Goal: Task Accomplishment & Management: Complete application form

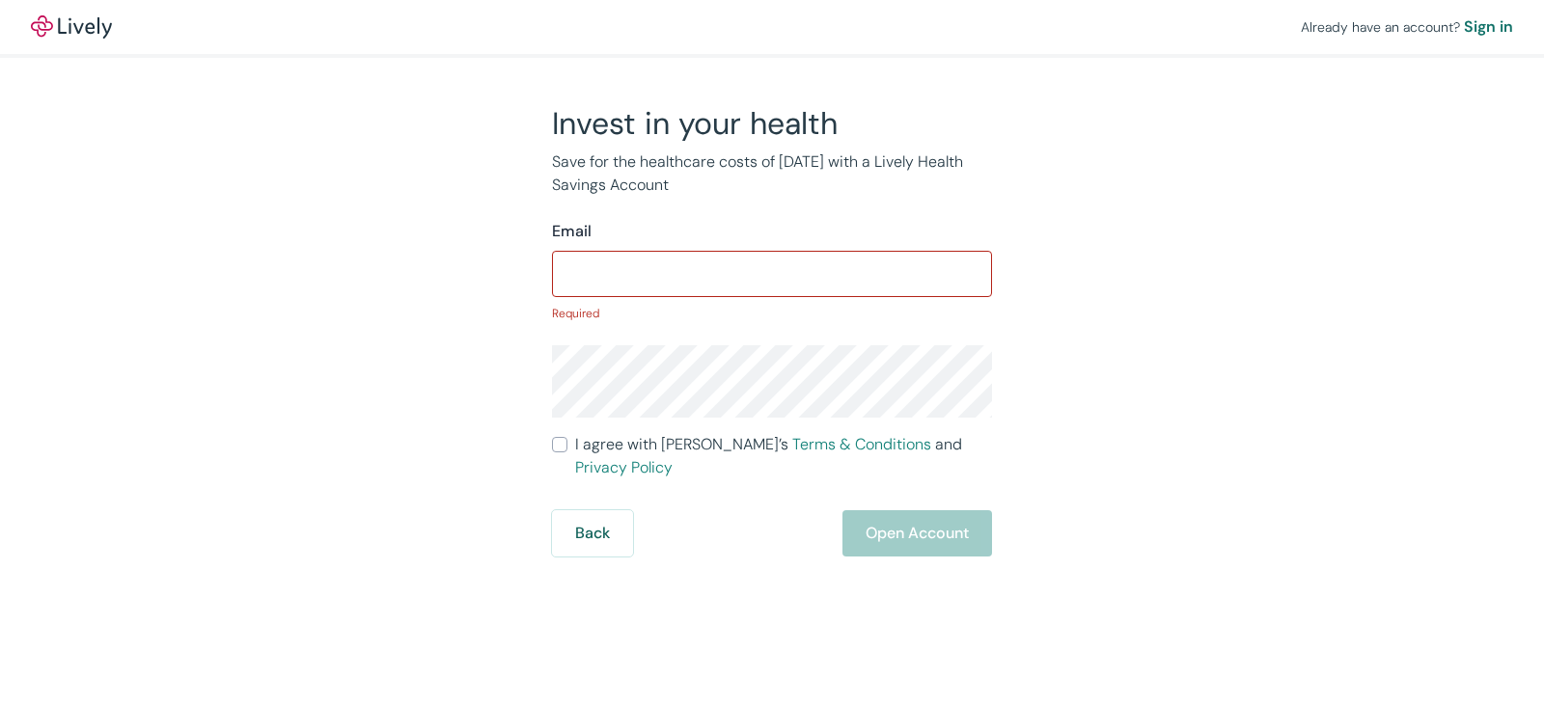
click at [902, 494] on form "Email ​ Required I agree with Lively’s Terms & Conditions and Privacy Policy Ba…" at bounding box center [772, 388] width 440 height 337
click at [642, 270] on input "Email" at bounding box center [772, 274] width 440 height 39
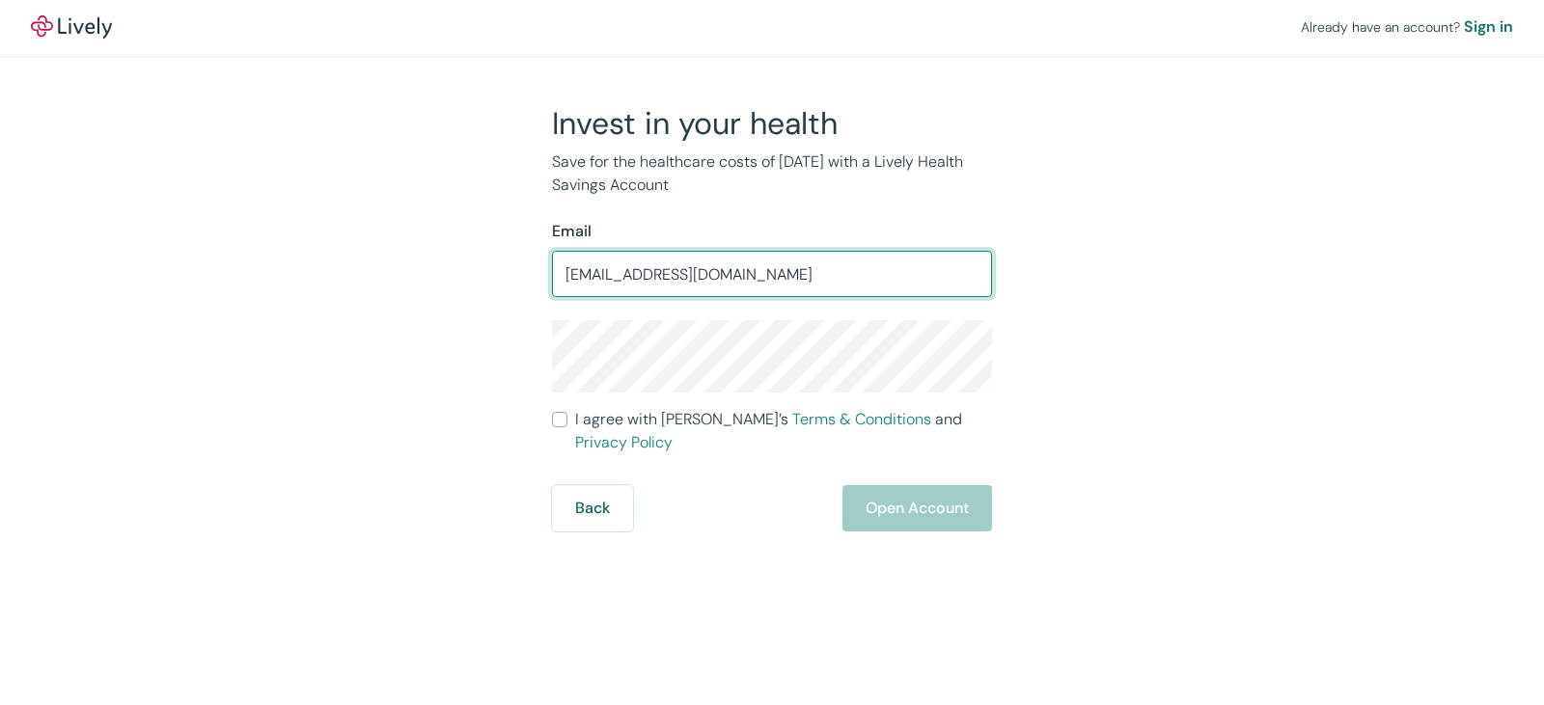
type input "tlumsbay@gmail.com"
click at [885, 485] on div "Back Open Account" at bounding box center [772, 508] width 440 height 46
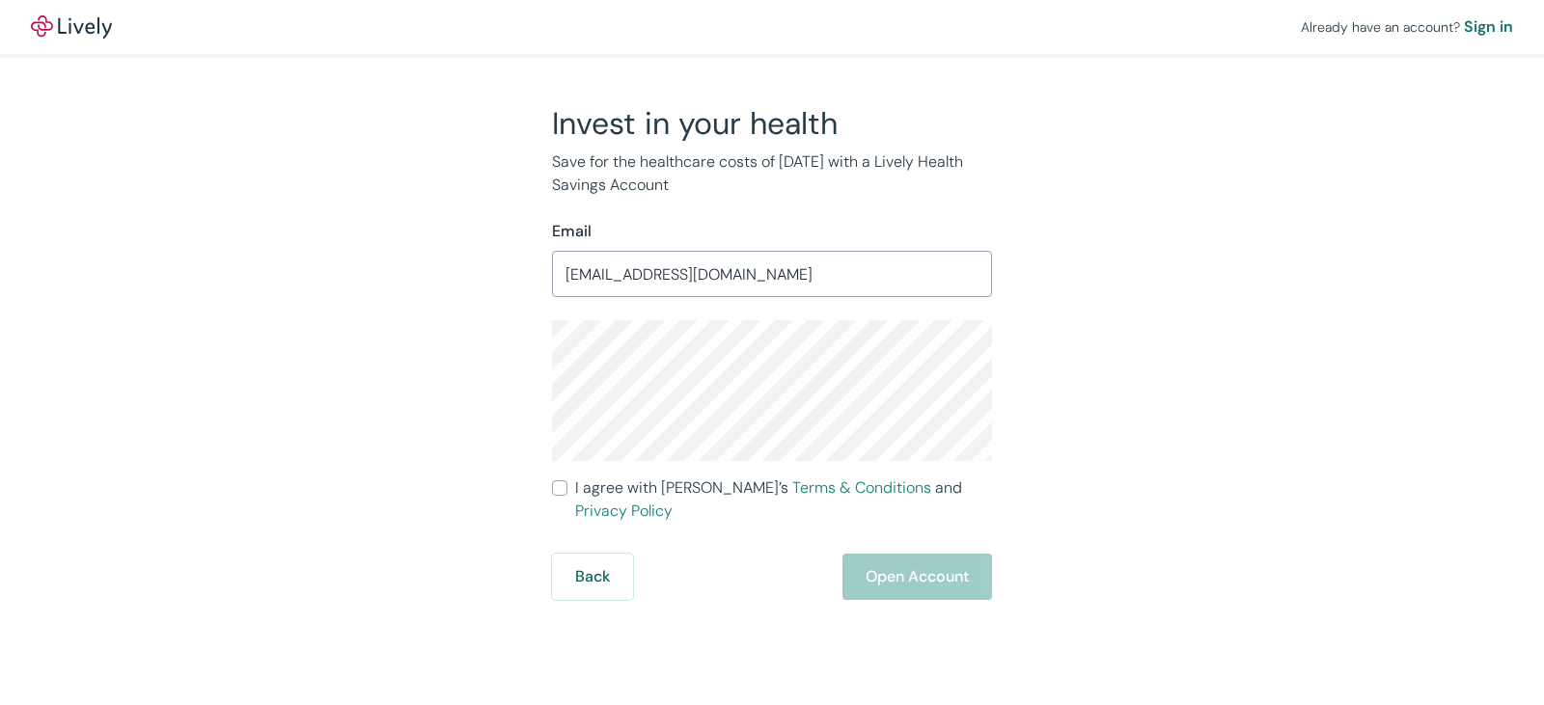
click at [561, 484] on input "I agree with Lively’s Terms & Conditions and Privacy Policy" at bounding box center [559, 488] width 15 height 15
checkbox input "true"
click at [923, 554] on button "Open Account" at bounding box center [917, 577] width 150 height 46
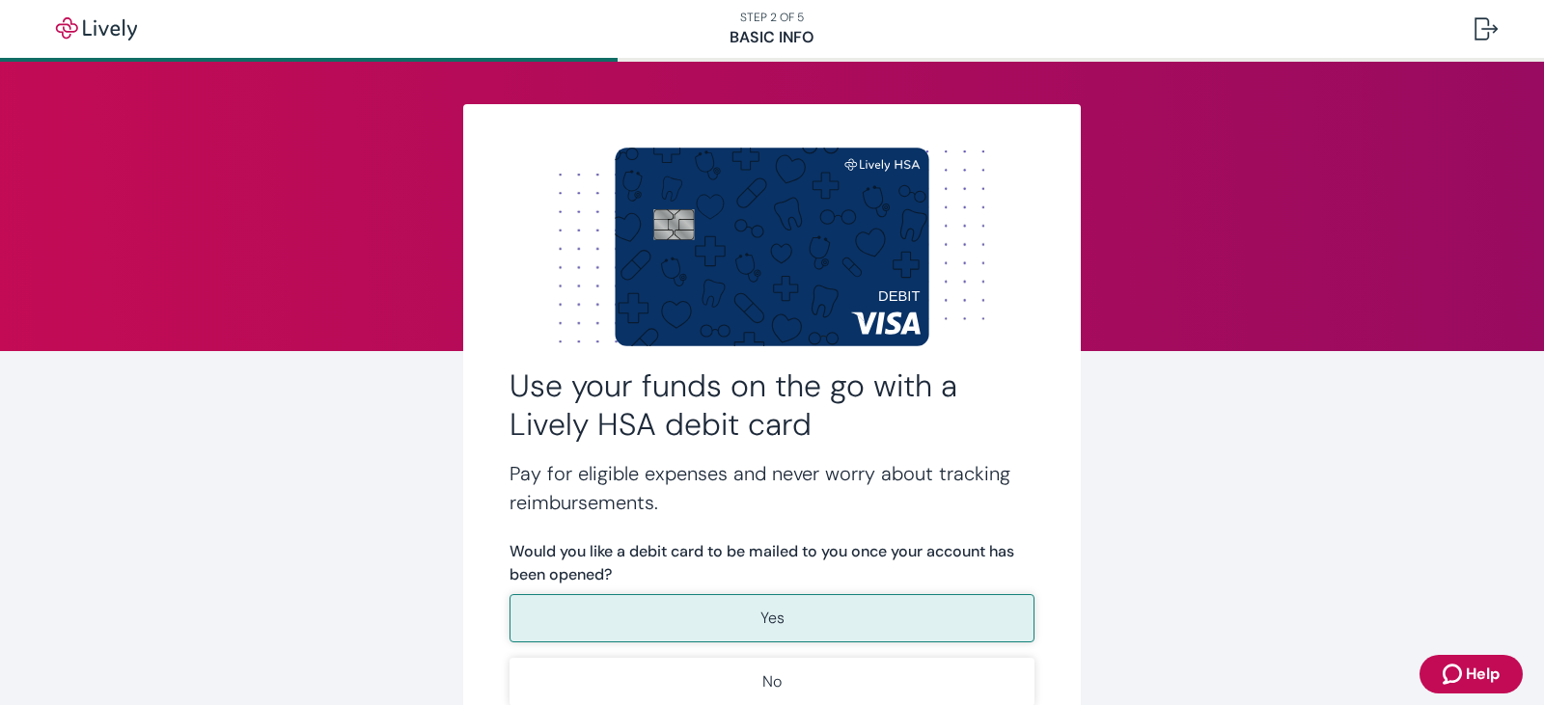
scroll to position [97, 0]
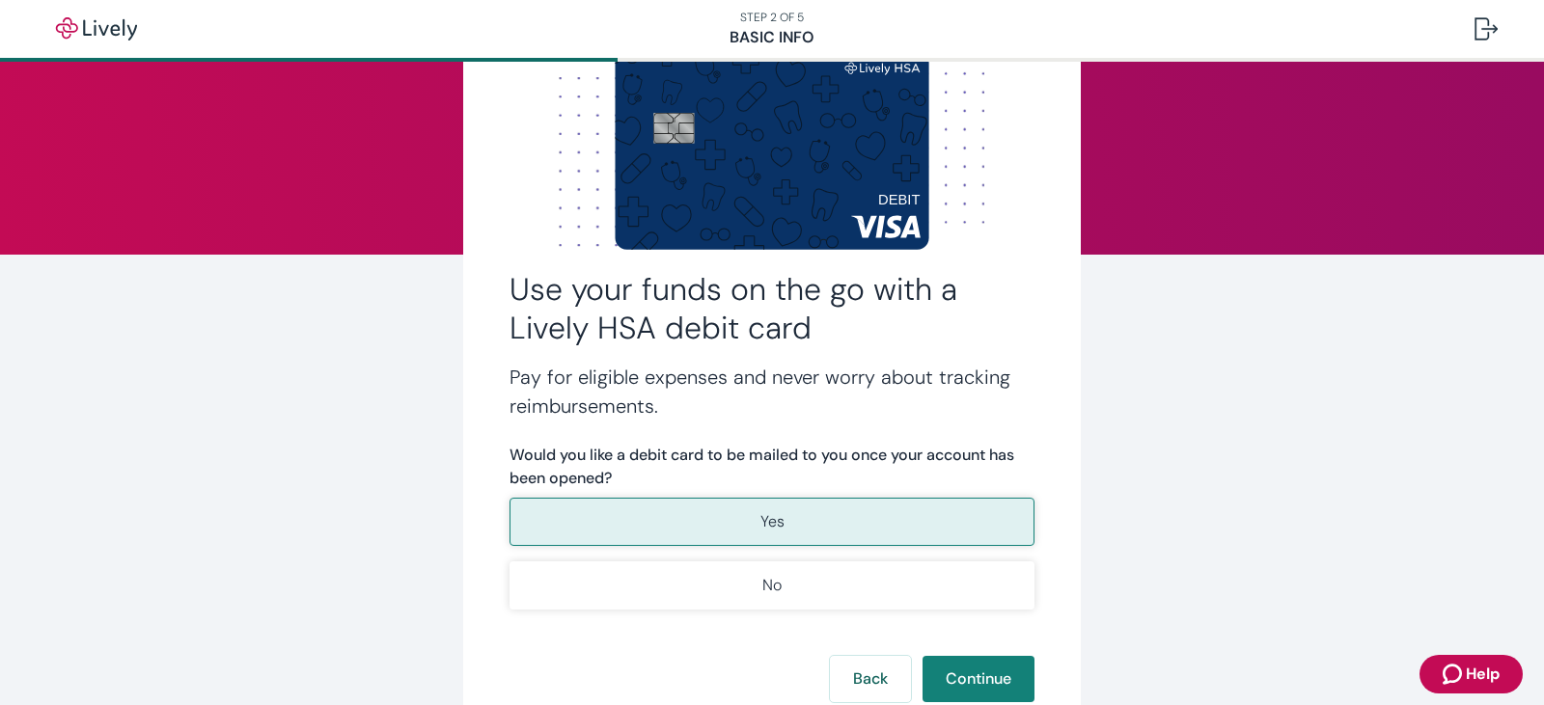
click at [791, 518] on button "Yes" at bounding box center [772, 522] width 525 height 48
click at [953, 686] on button "Continue" at bounding box center [979, 679] width 112 height 46
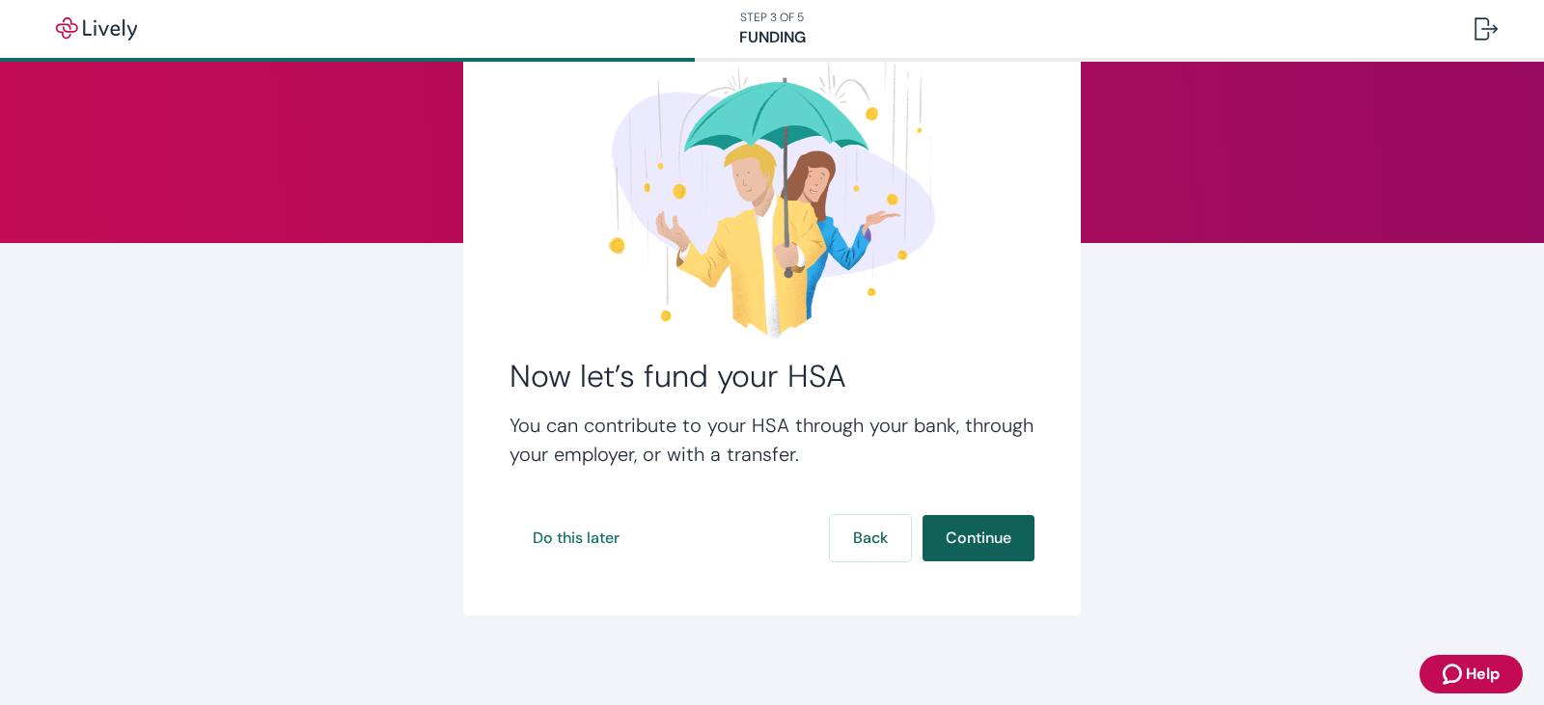
scroll to position [111, 0]
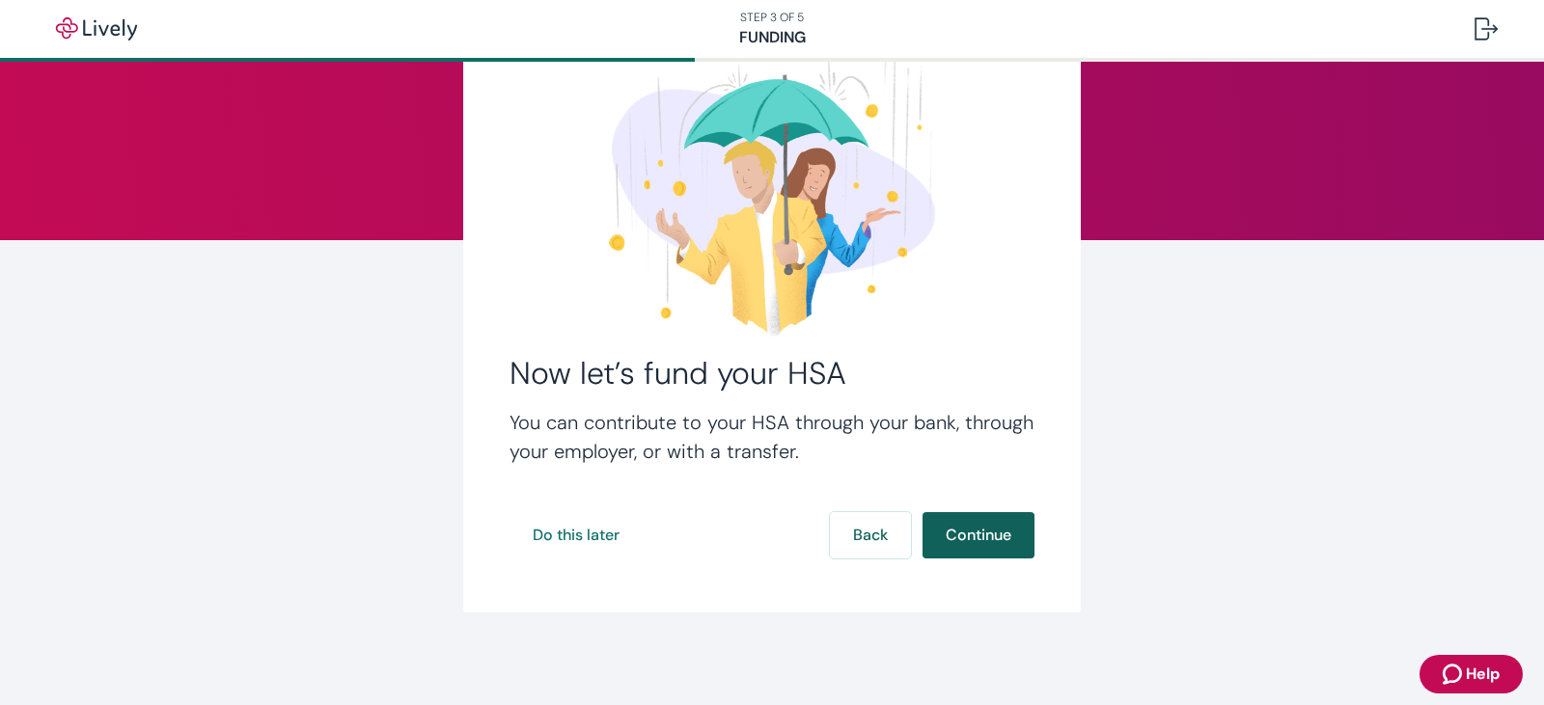
click at [966, 538] on button "Continue" at bounding box center [979, 535] width 112 height 46
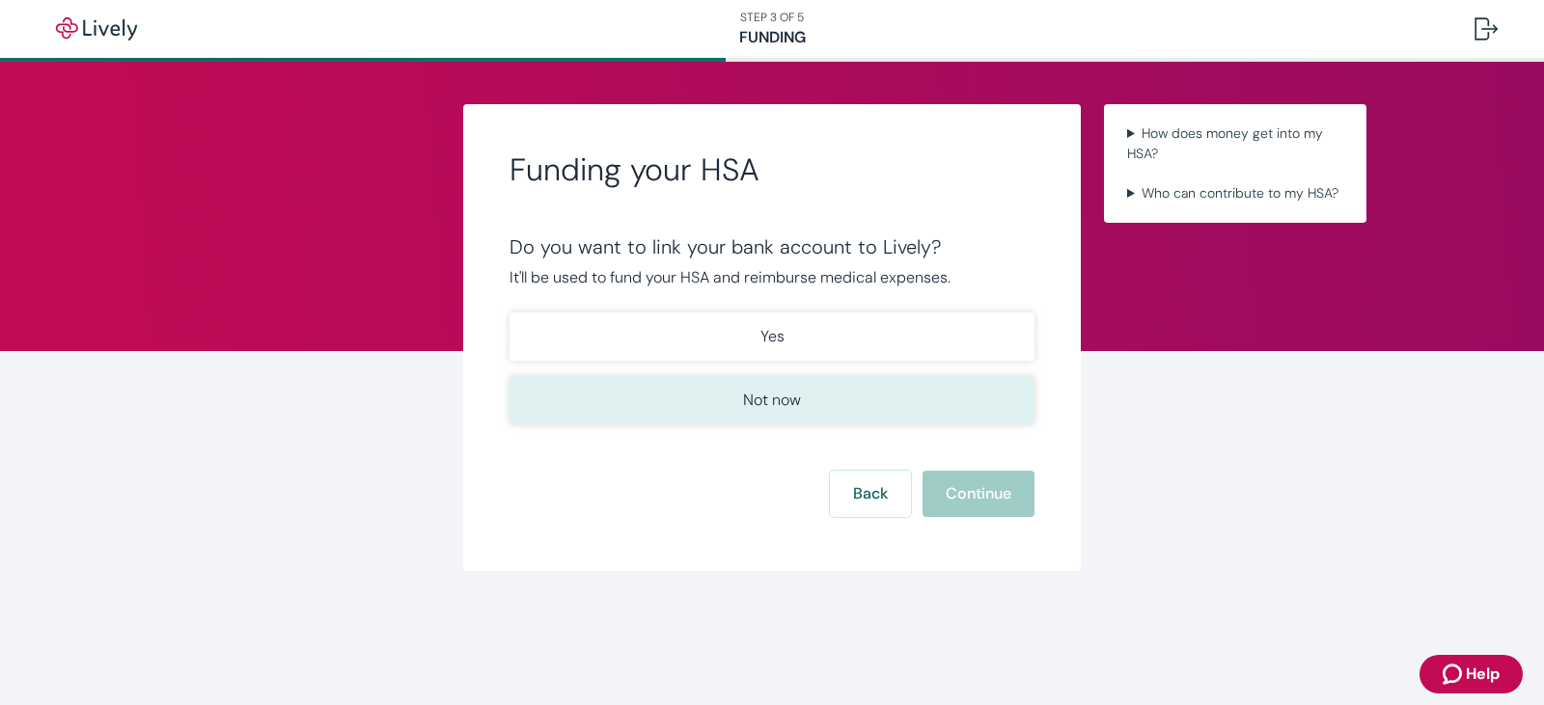
click at [895, 398] on button "Not now" at bounding box center [772, 400] width 525 height 48
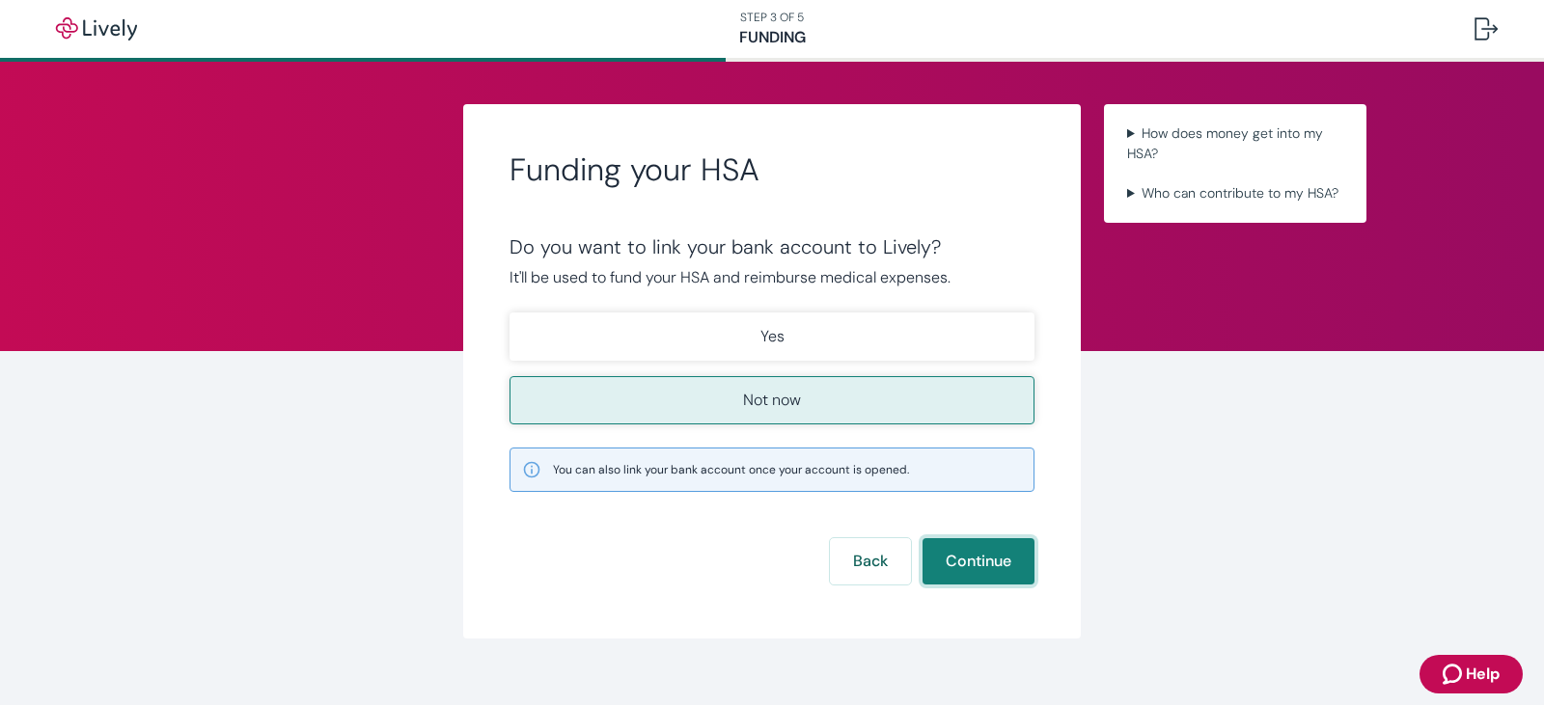
click at [970, 565] on button "Continue" at bounding box center [979, 561] width 112 height 46
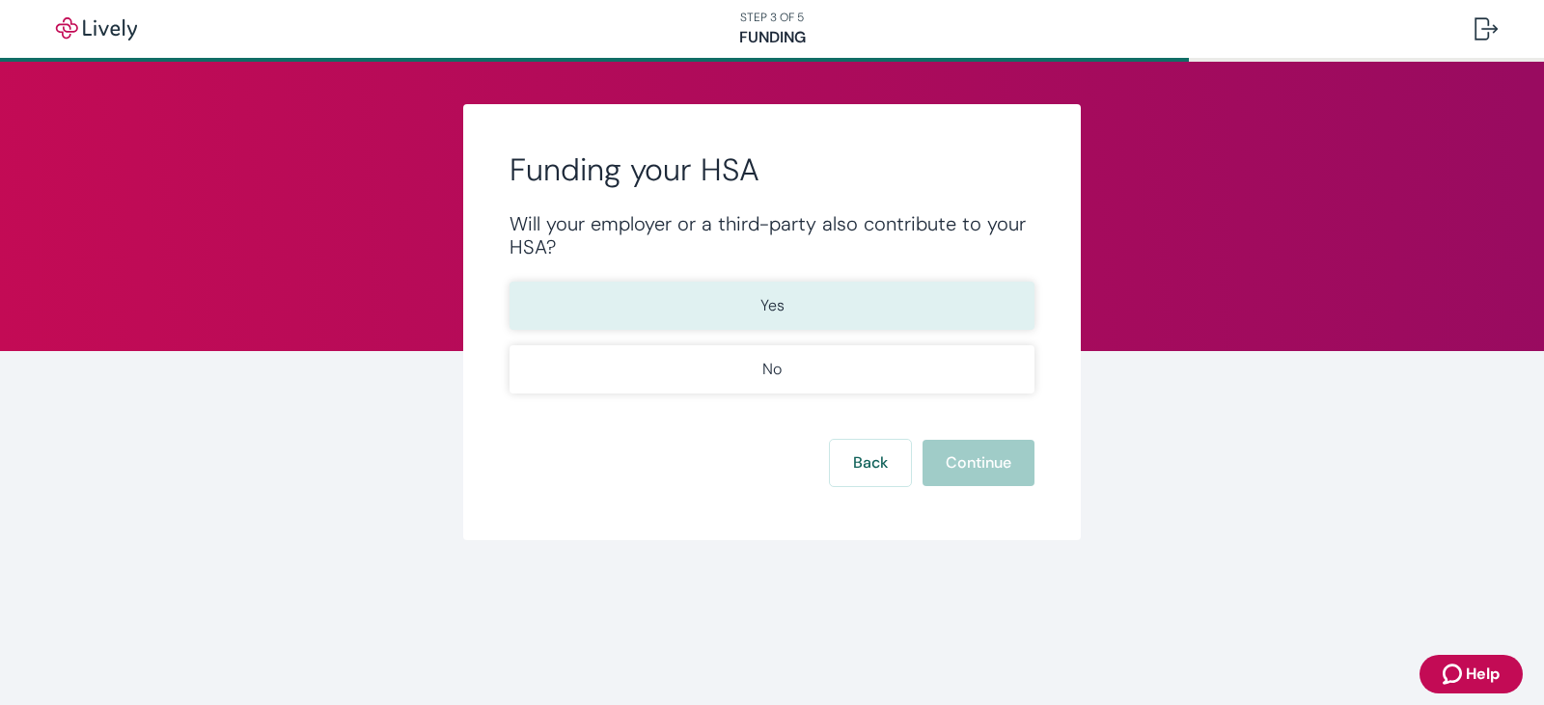
click at [801, 303] on button "Yes" at bounding box center [772, 306] width 525 height 48
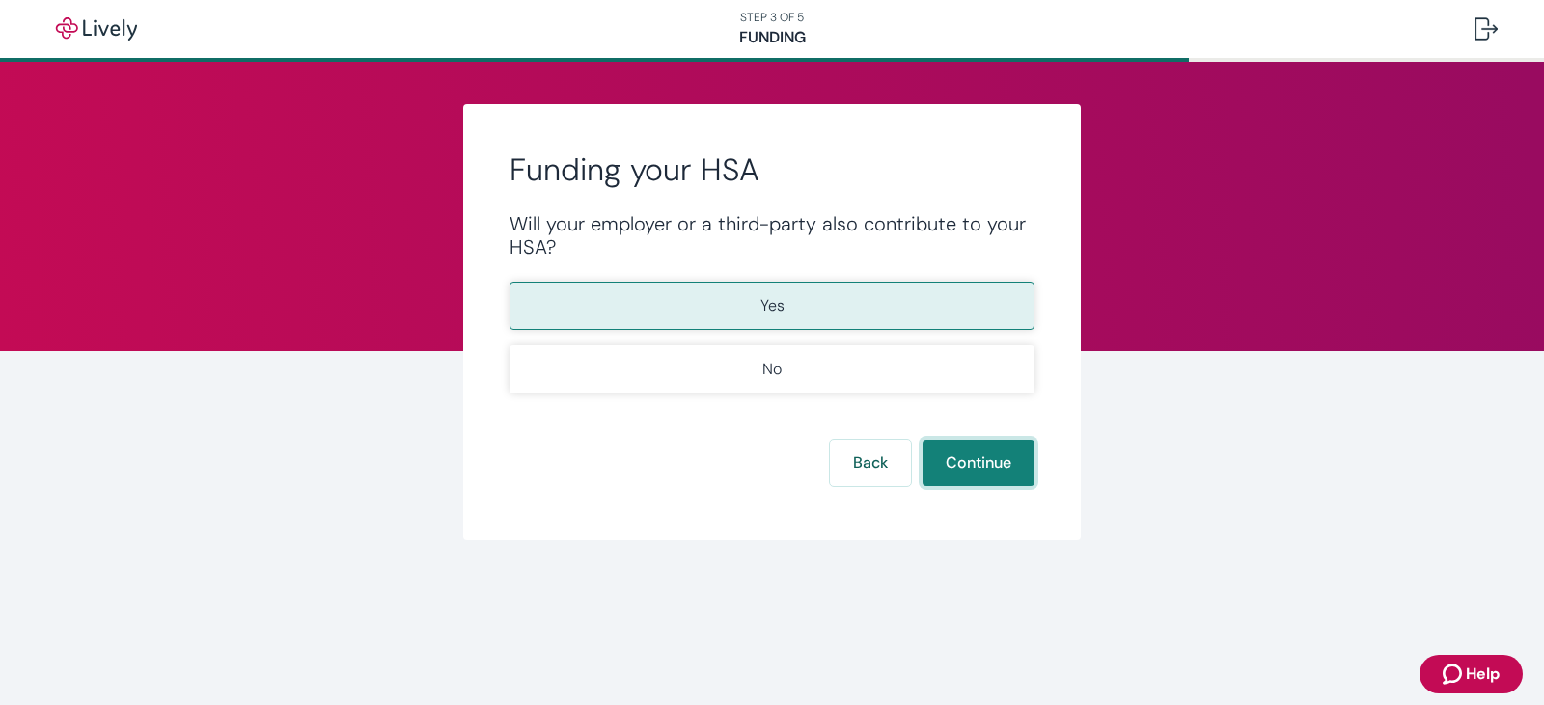
click at [965, 466] on button "Continue" at bounding box center [979, 463] width 112 height 46
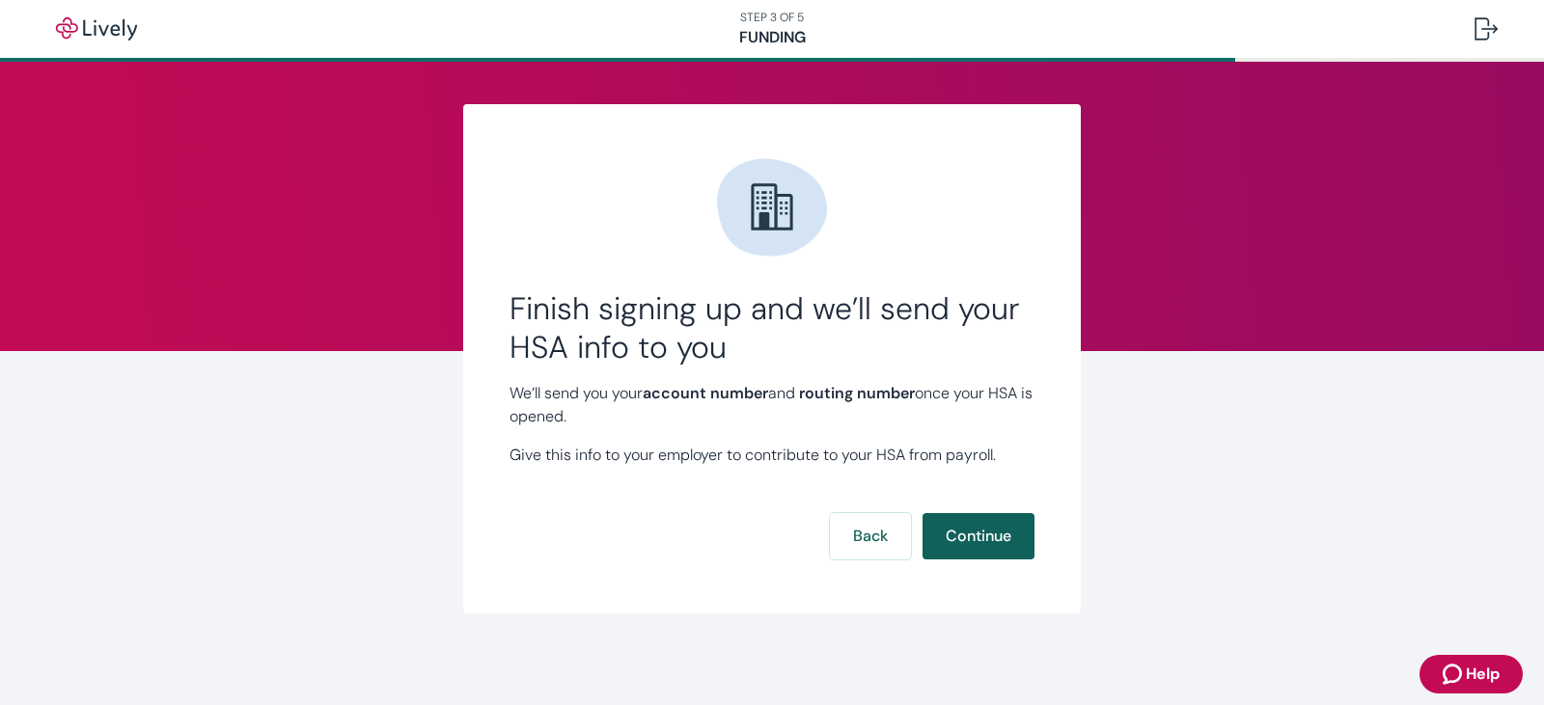
click at [973, 530] on button "Continue" at bounding box center [979, 536] width 112 height 46
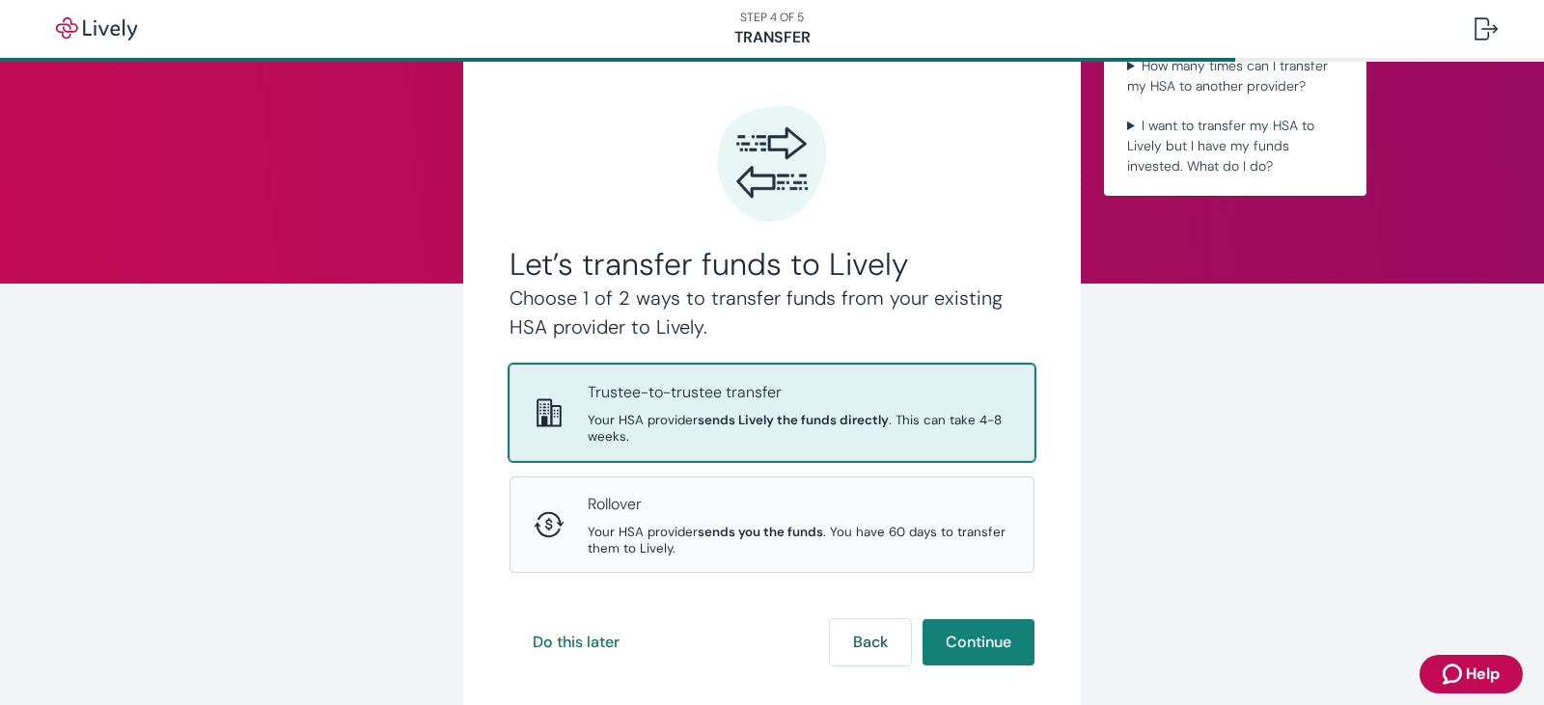
scroll to position [97, 0]
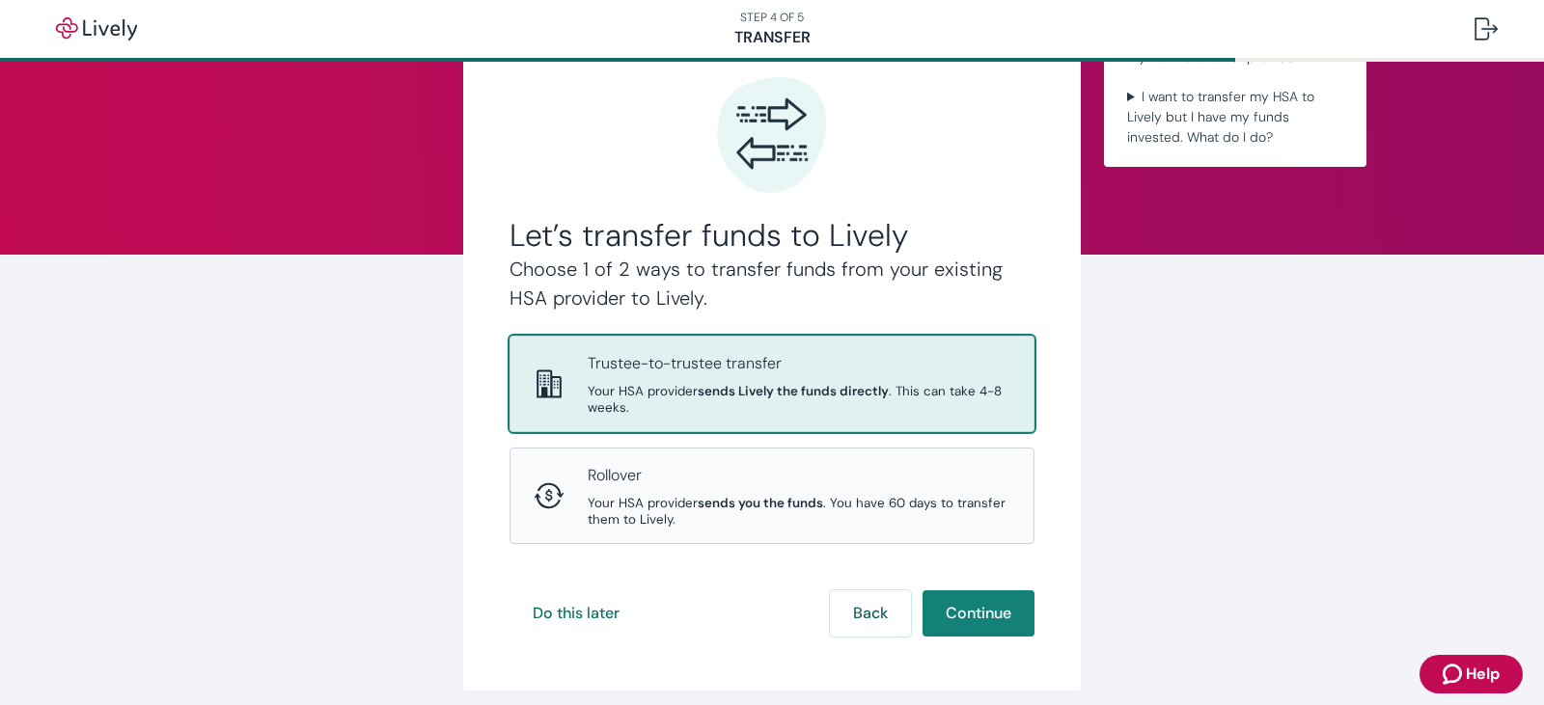
click at [756, 394] on strong "sends Lively the funds directly" at bounding box center [793, 391] width 191 height 16
click at [979, 611] on button "Continue" at bounding box center [979, 614] width 112 height 46
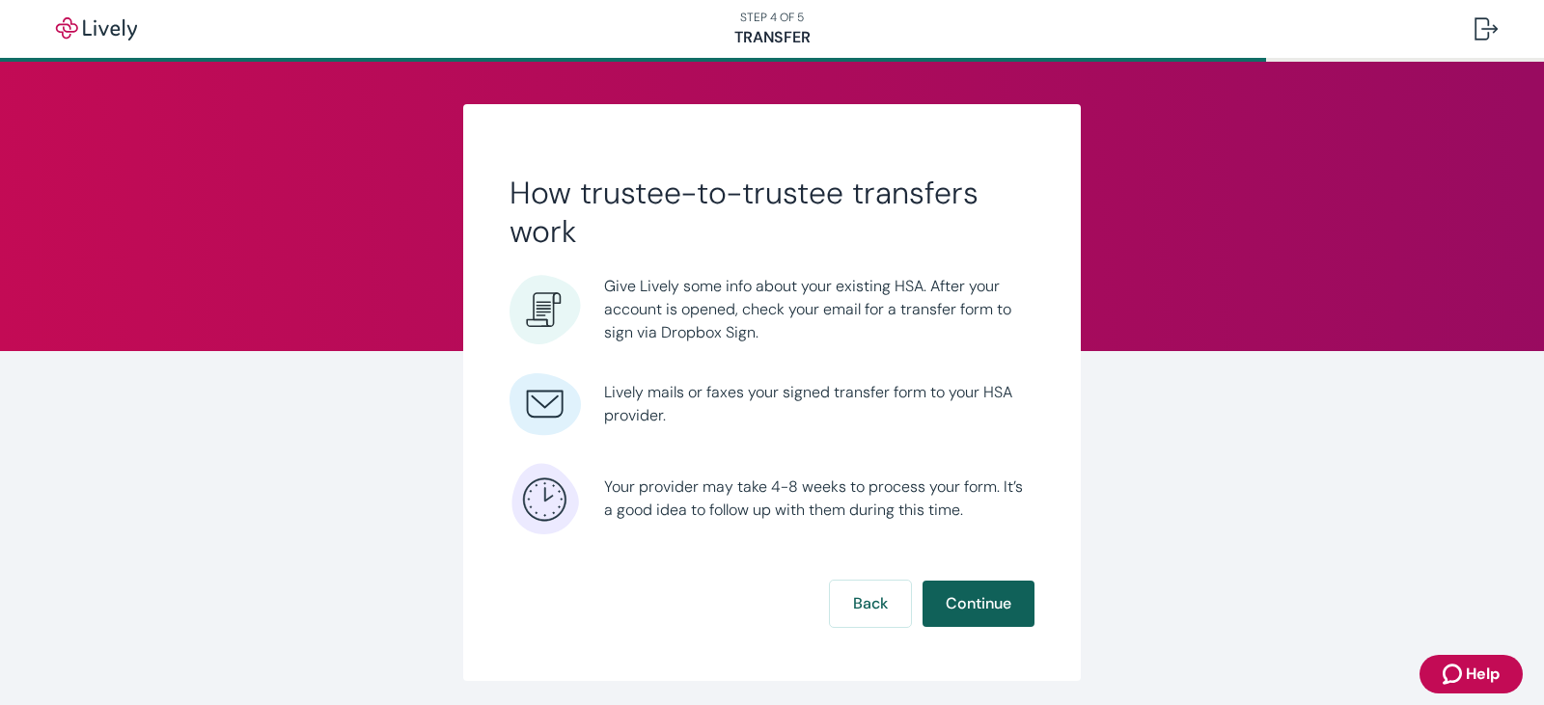
click at [973, 600] on button "Continue" at bounding box center [979, 604] width 112 height 46
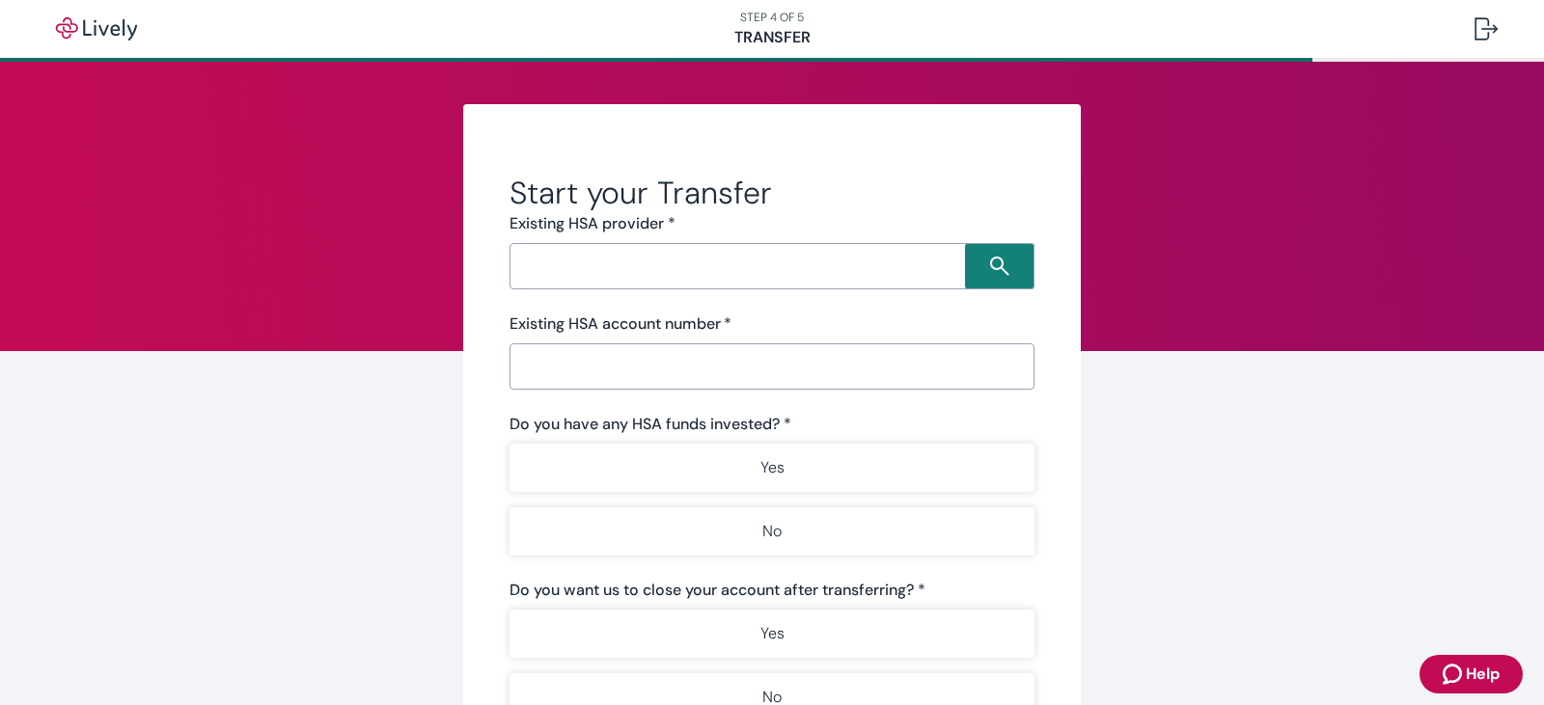
click at [605, 268] on input "Search input" at bounding box center [740, 266] width 450 height 27
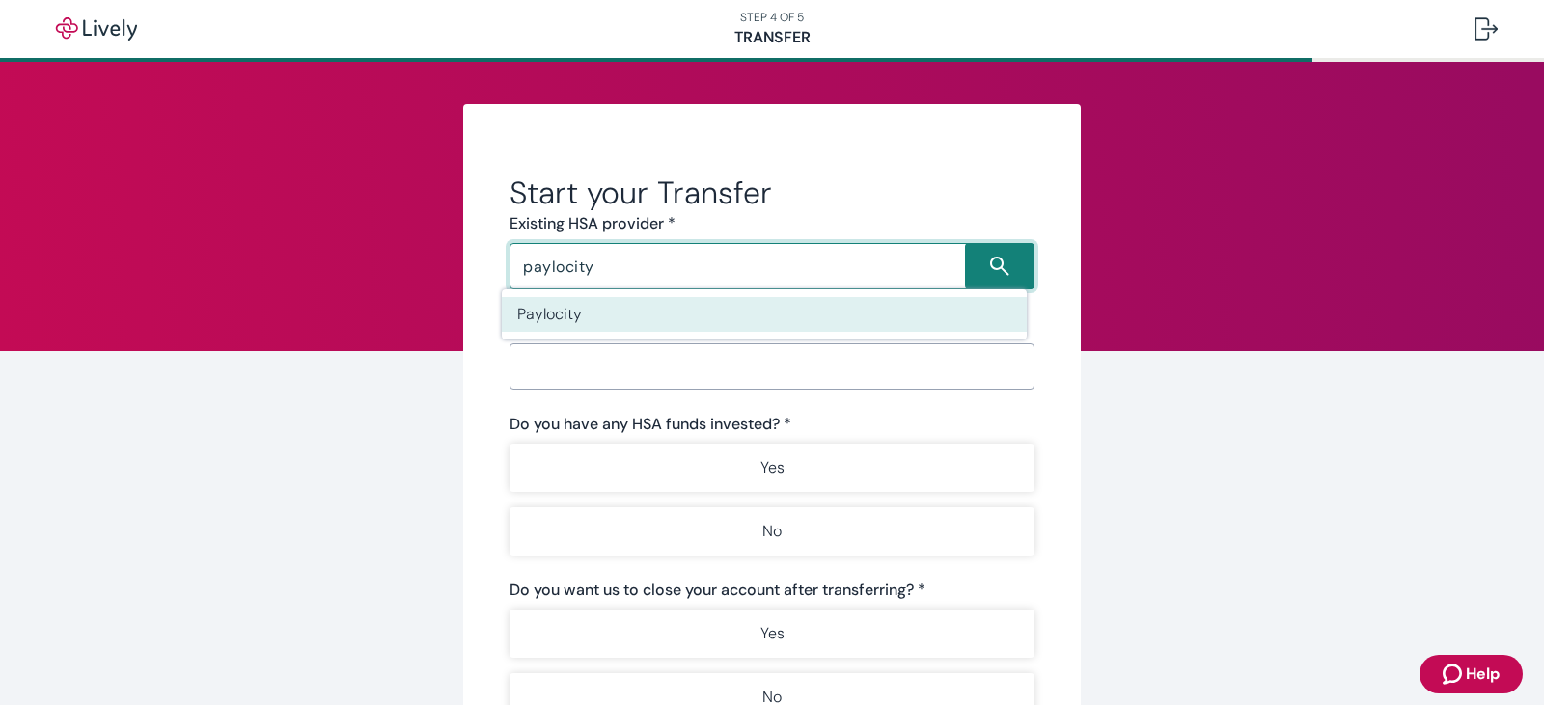
click at [596, 313] on li "Paylocity" at bounding box center [764, 314] width 525 height 35
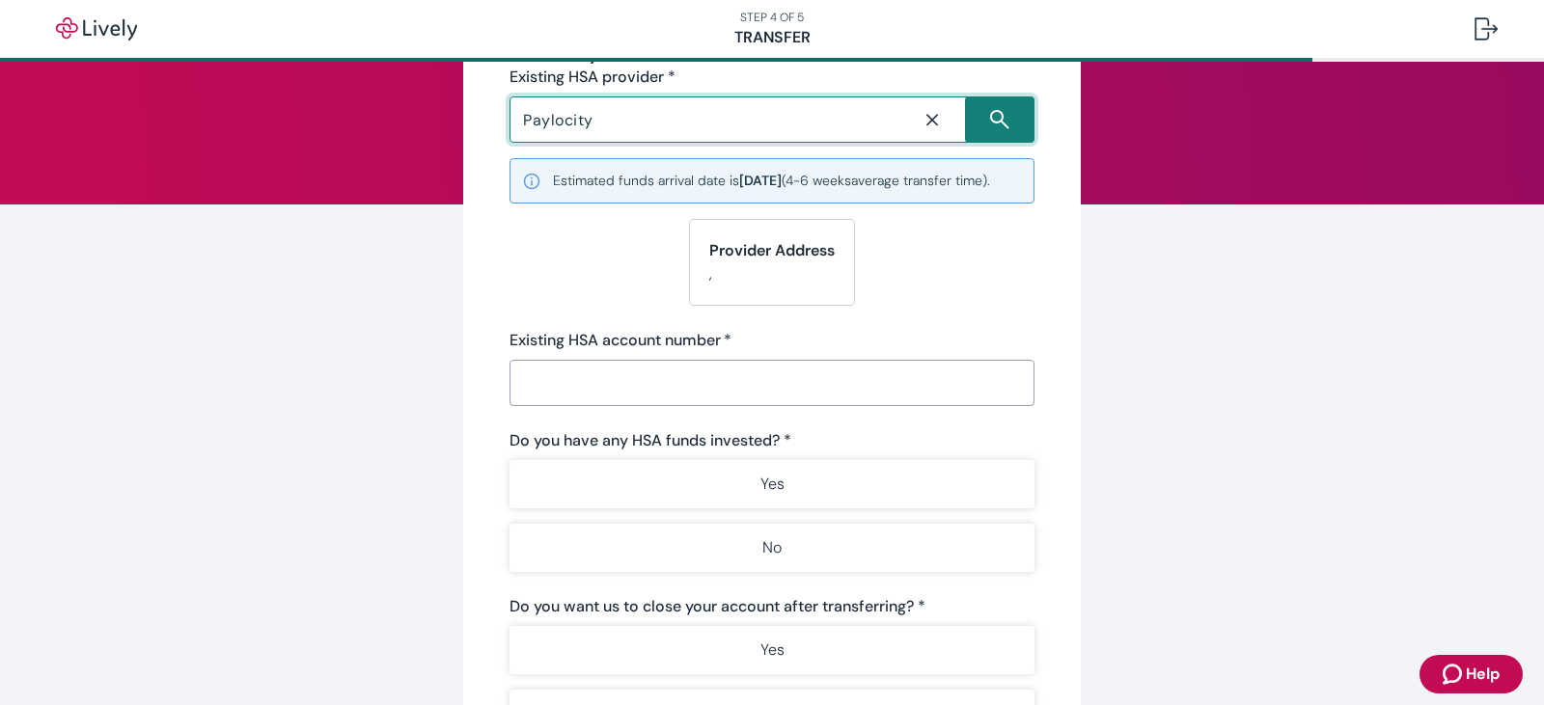
scroll to position [193, 0]
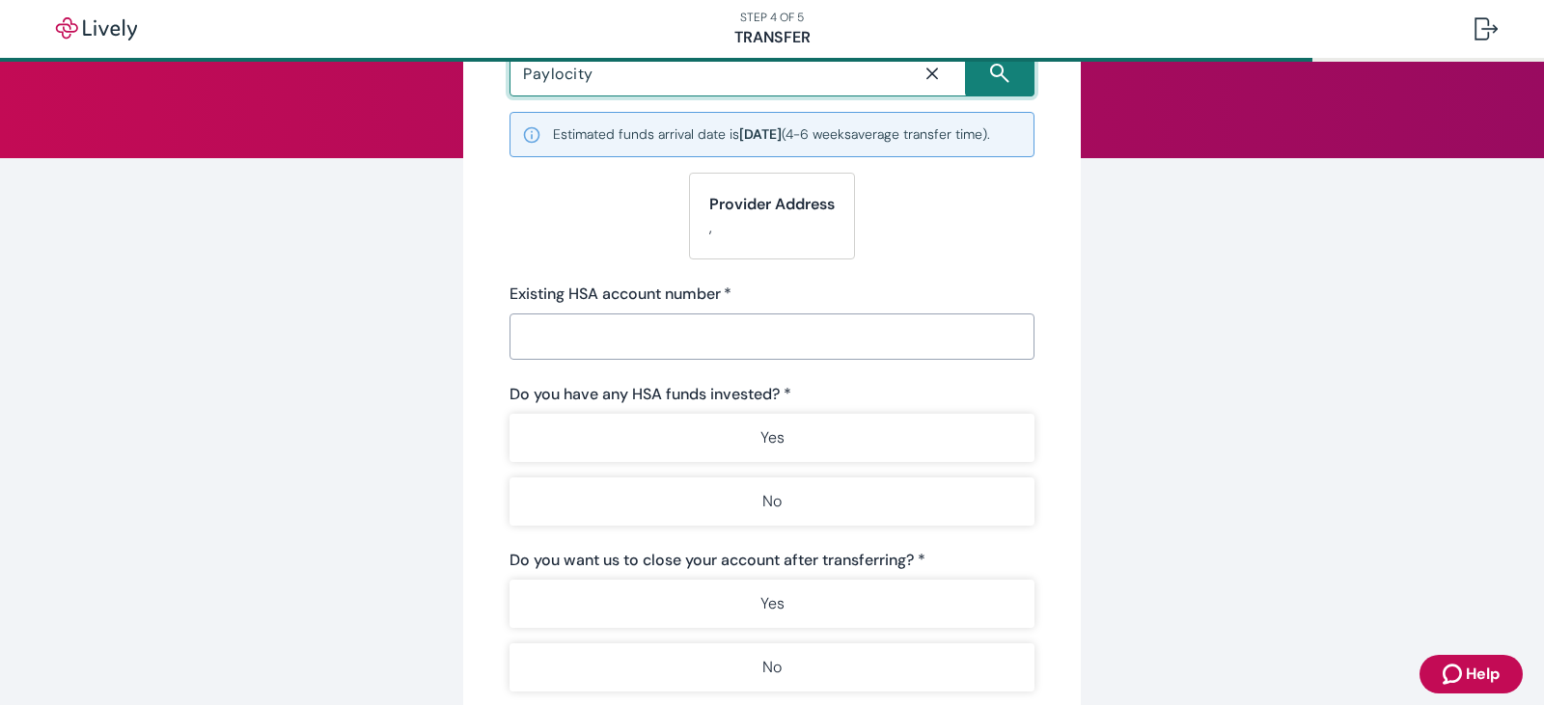
type input "Paylocity"
click at [554, 354] on input "Existing HSA account number   *" at bounding box center [772, 336] width 525 height 39
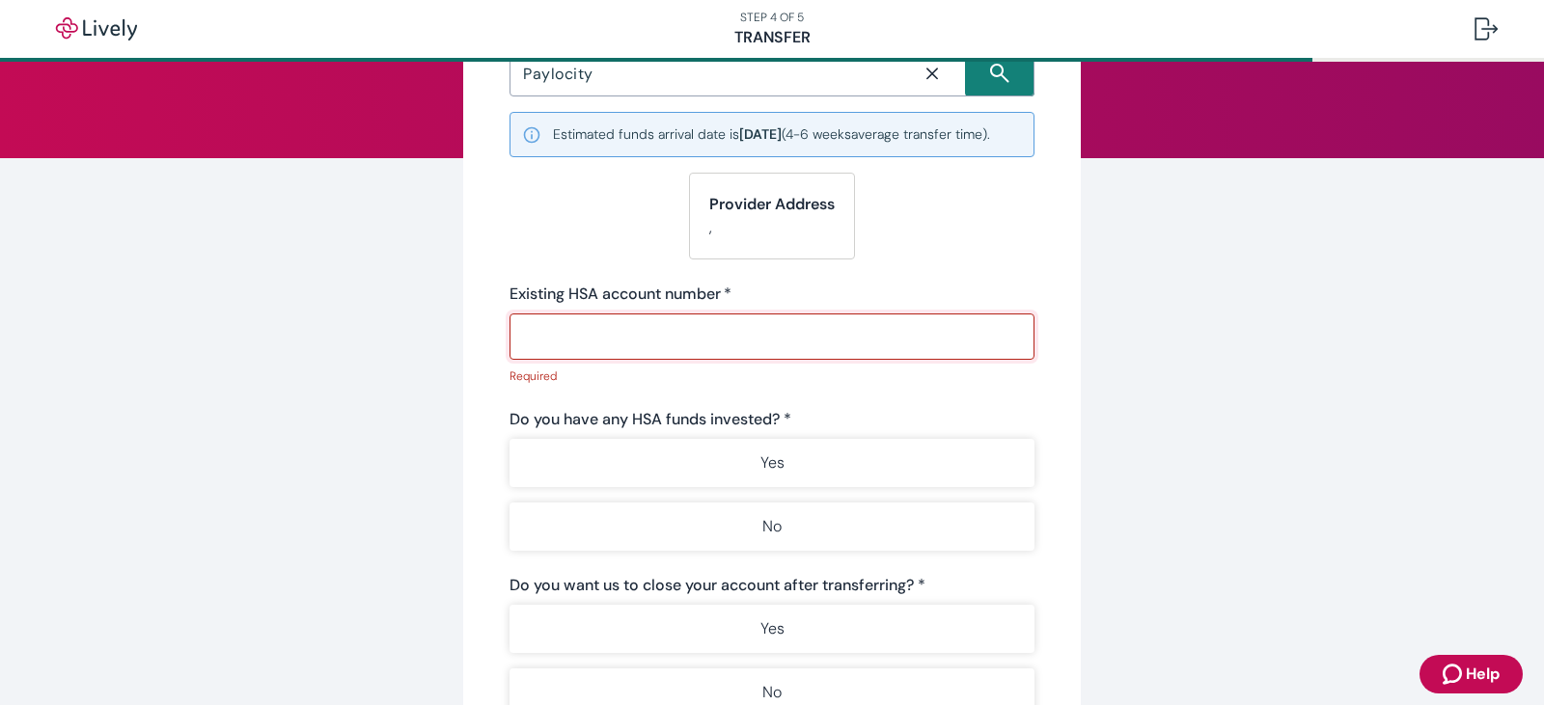
click at [595, 347] on input "Existing HSA account number   *" at bounding box center [772, 336] width 525 height 39
paste input "83223413732398"
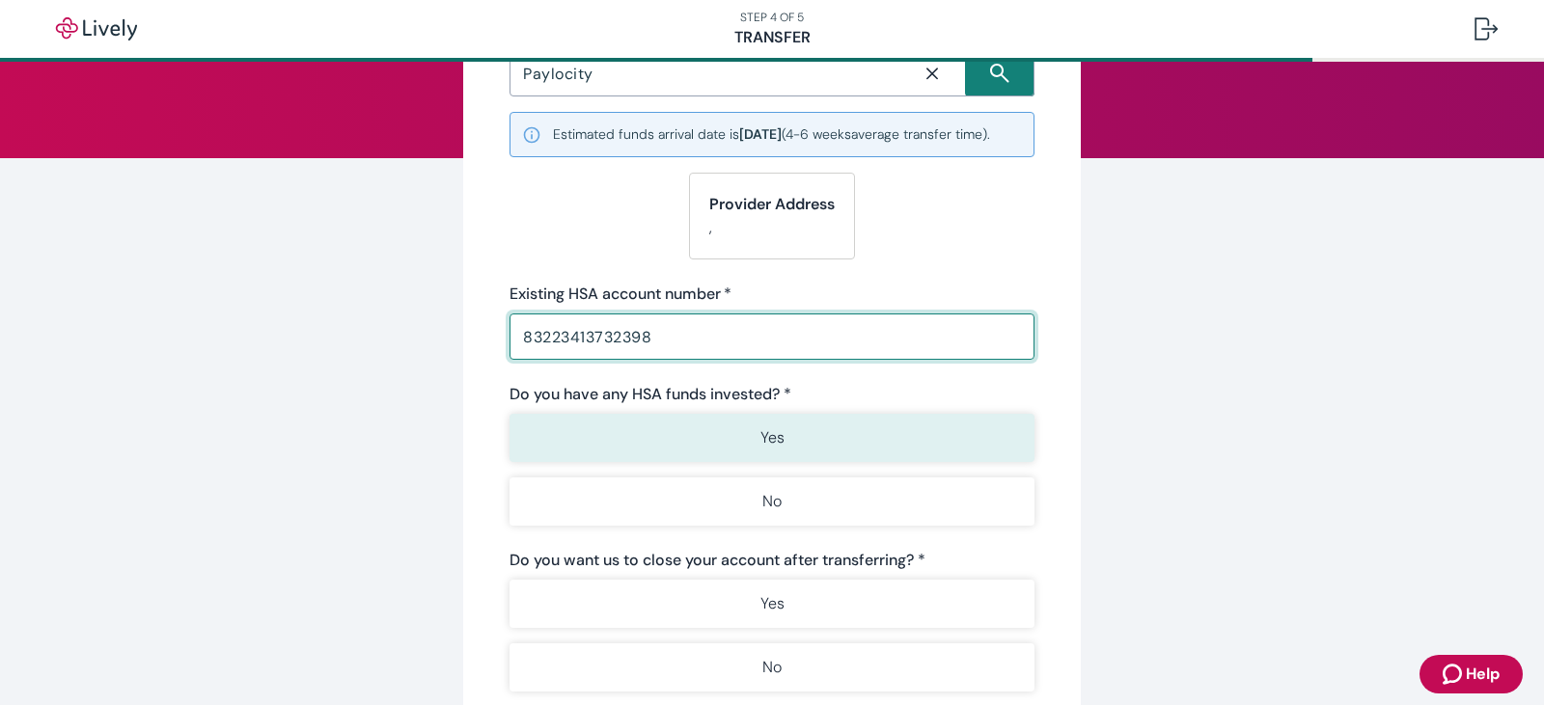
type input "83223413732398"
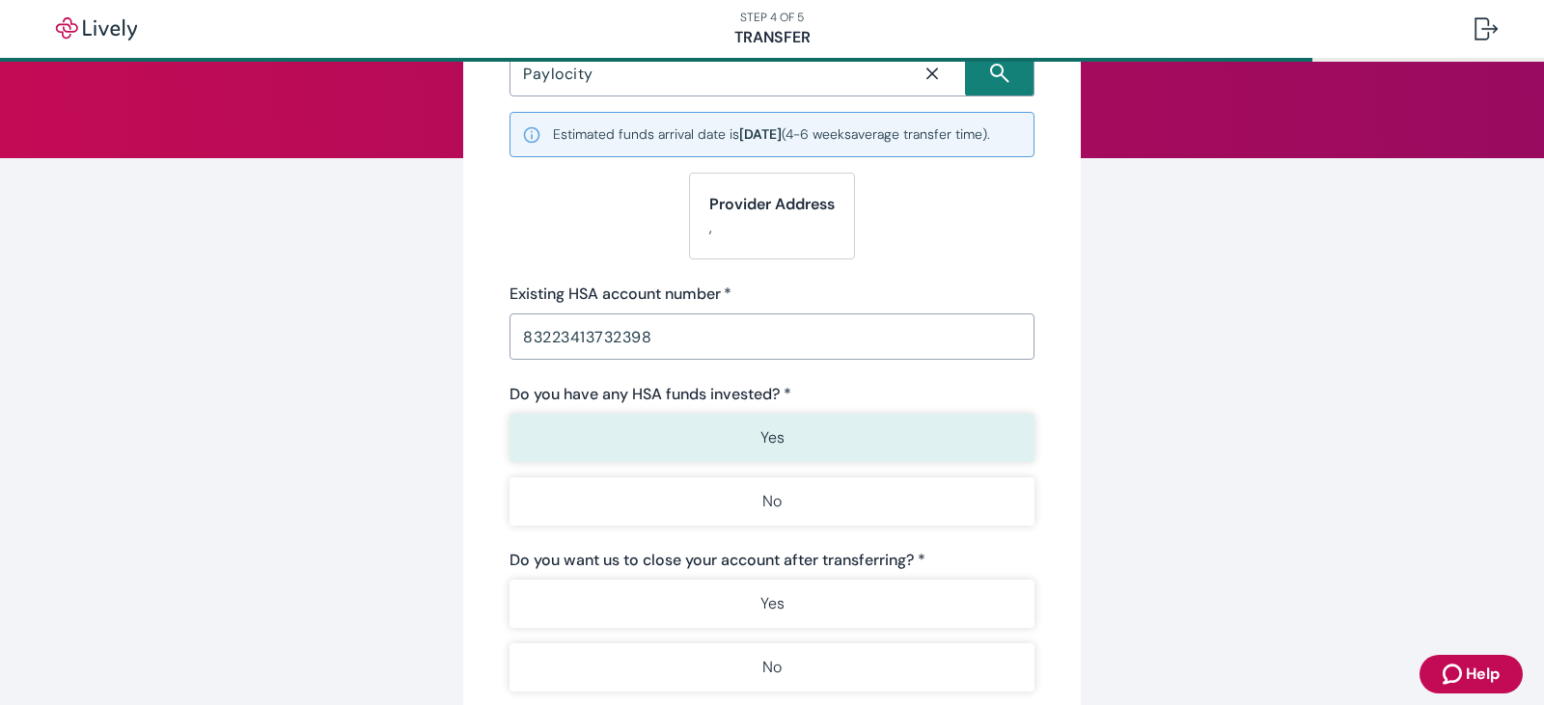
click at [771, 462] on button "Yes" at bounding box center [772, 438] width 525 height 48
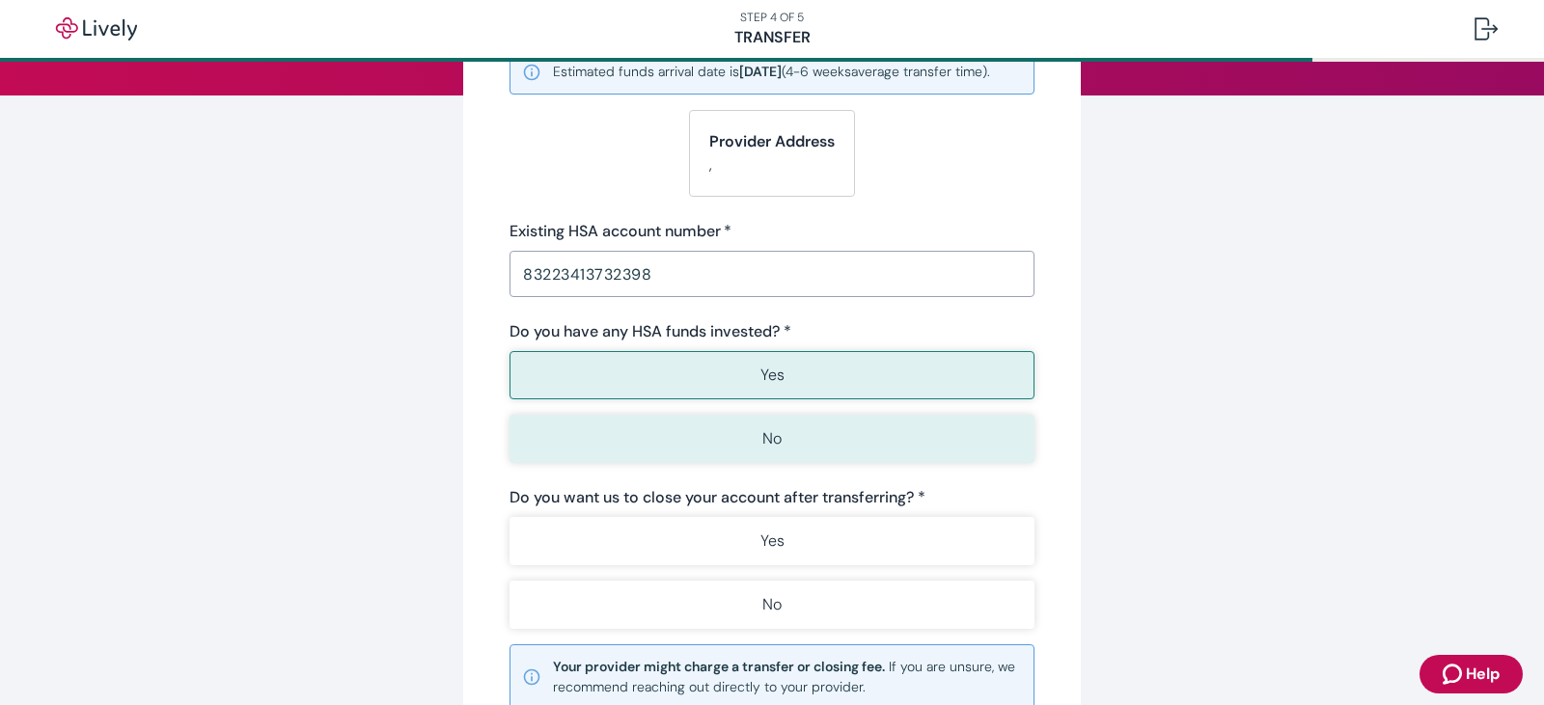
scroll to position [290, 0]
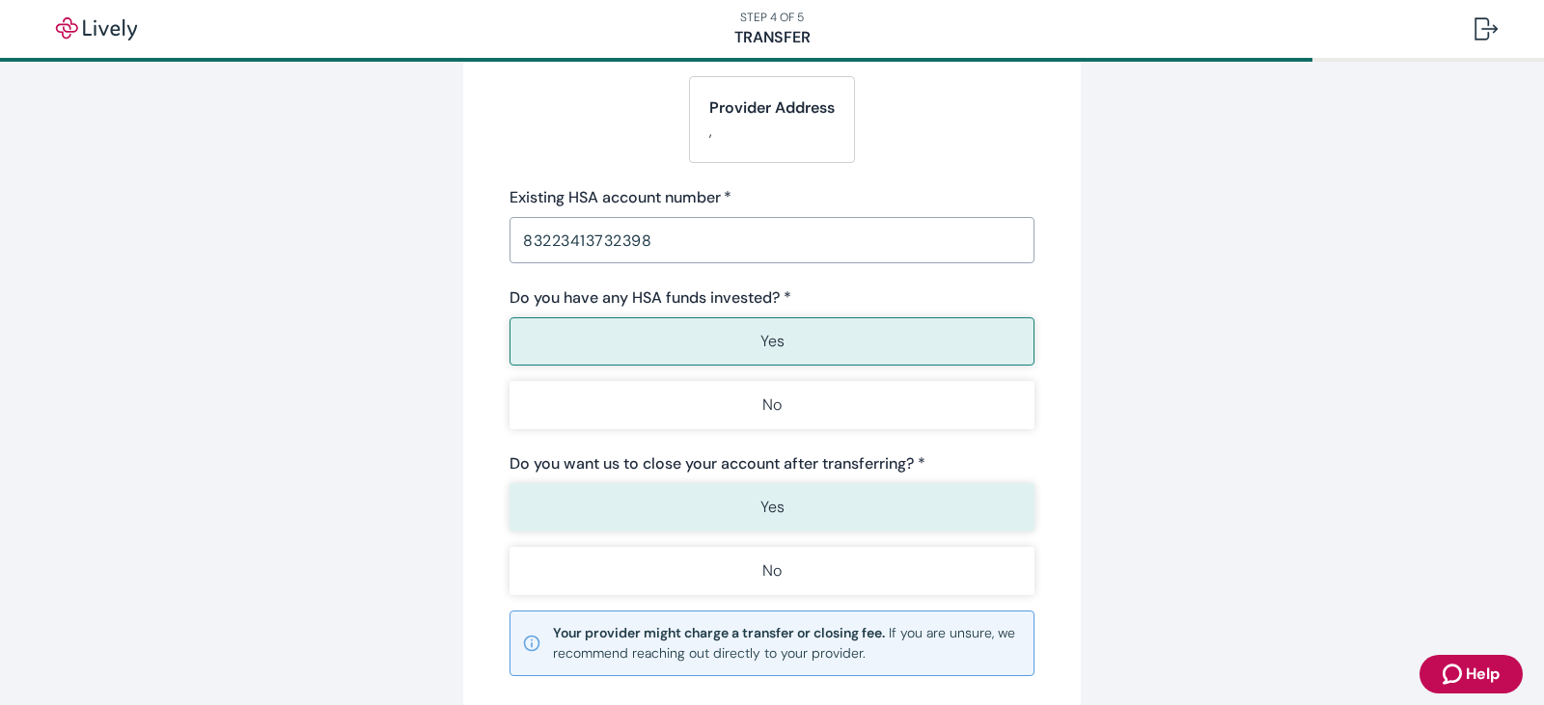
click at [760, 516] on p "Yes" at bounding box center [772, 507] width 24 height 23
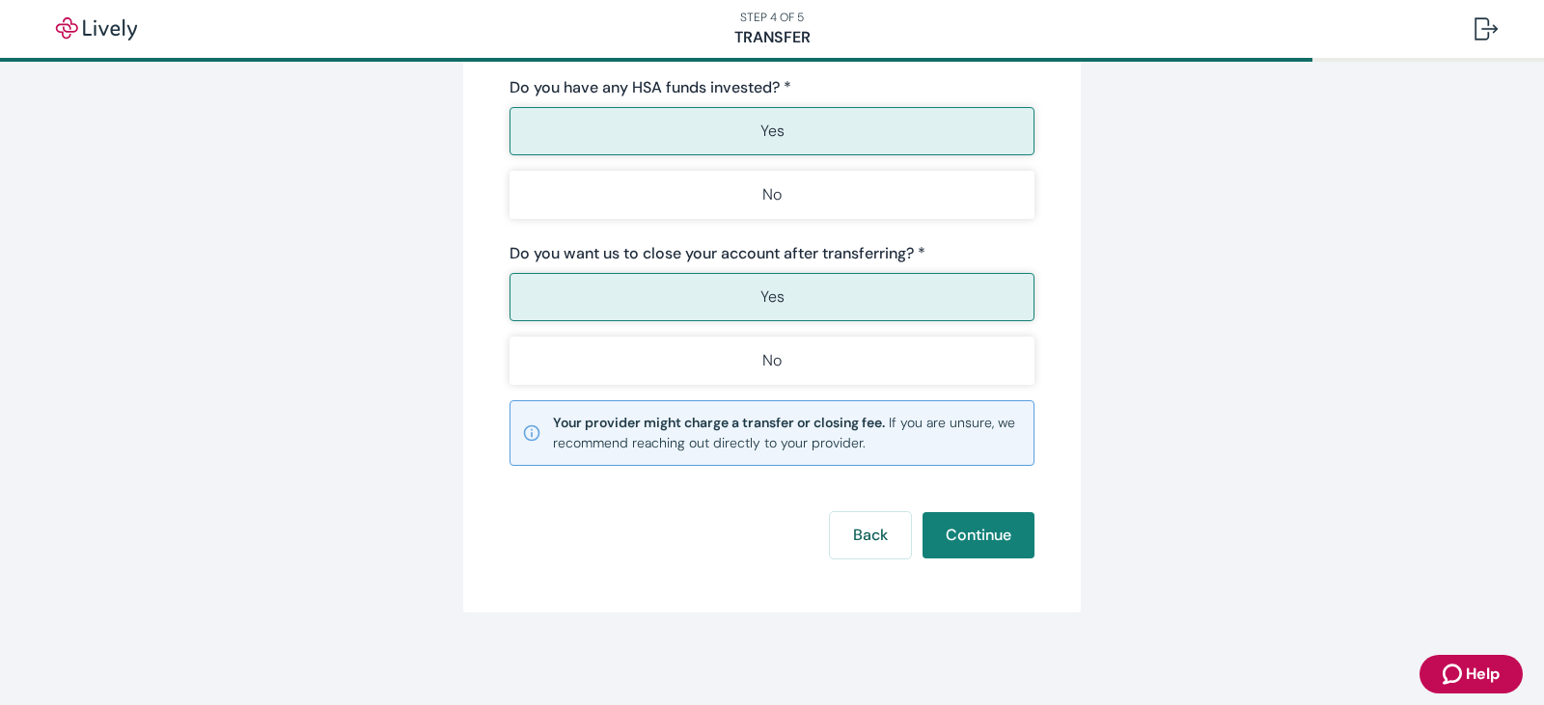
scroll to position [520, 0]
click at [960, 536] on button "Continue" at bounding box center [979, 535] width 112 height 46
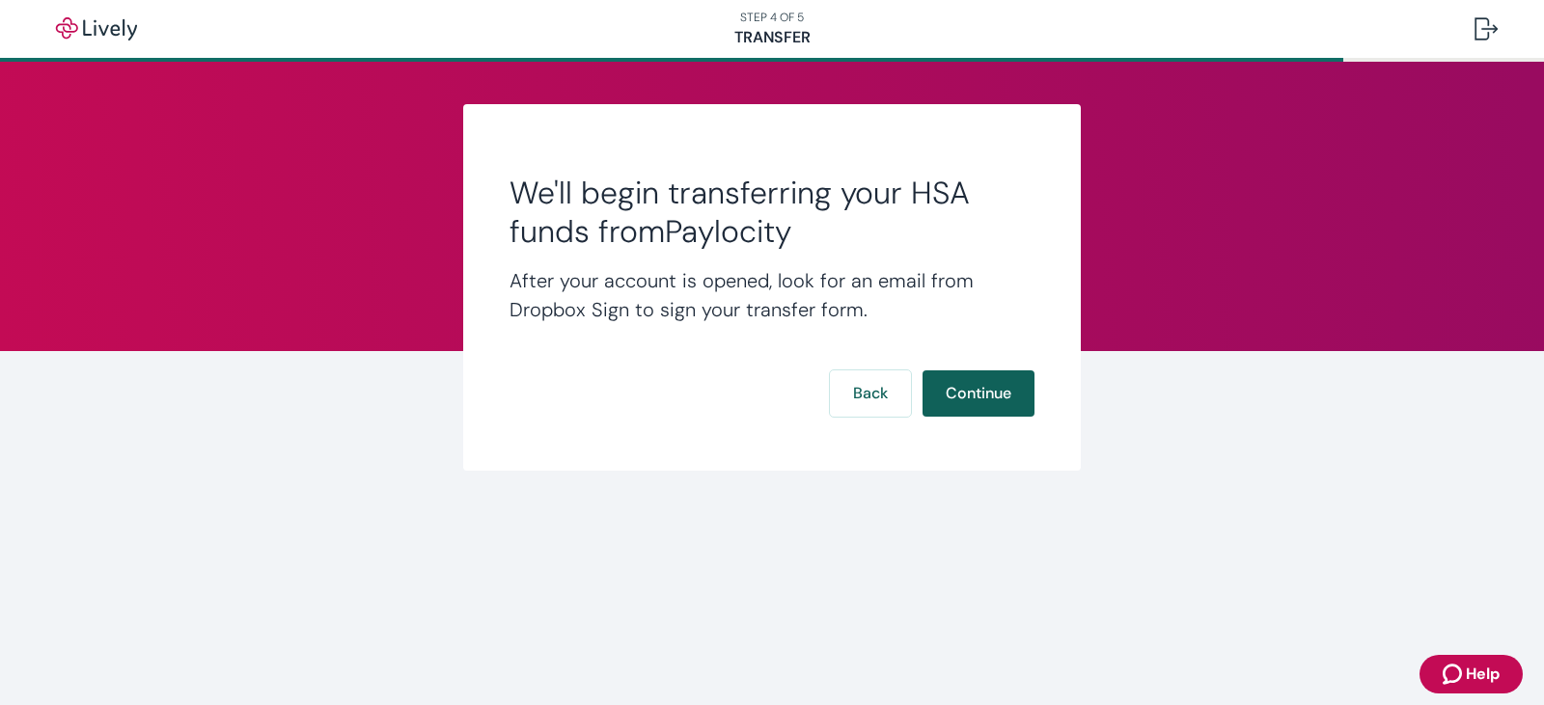
click at [977, 394] on button "Continue" at bounding box center [979, 394] width 112 height 46
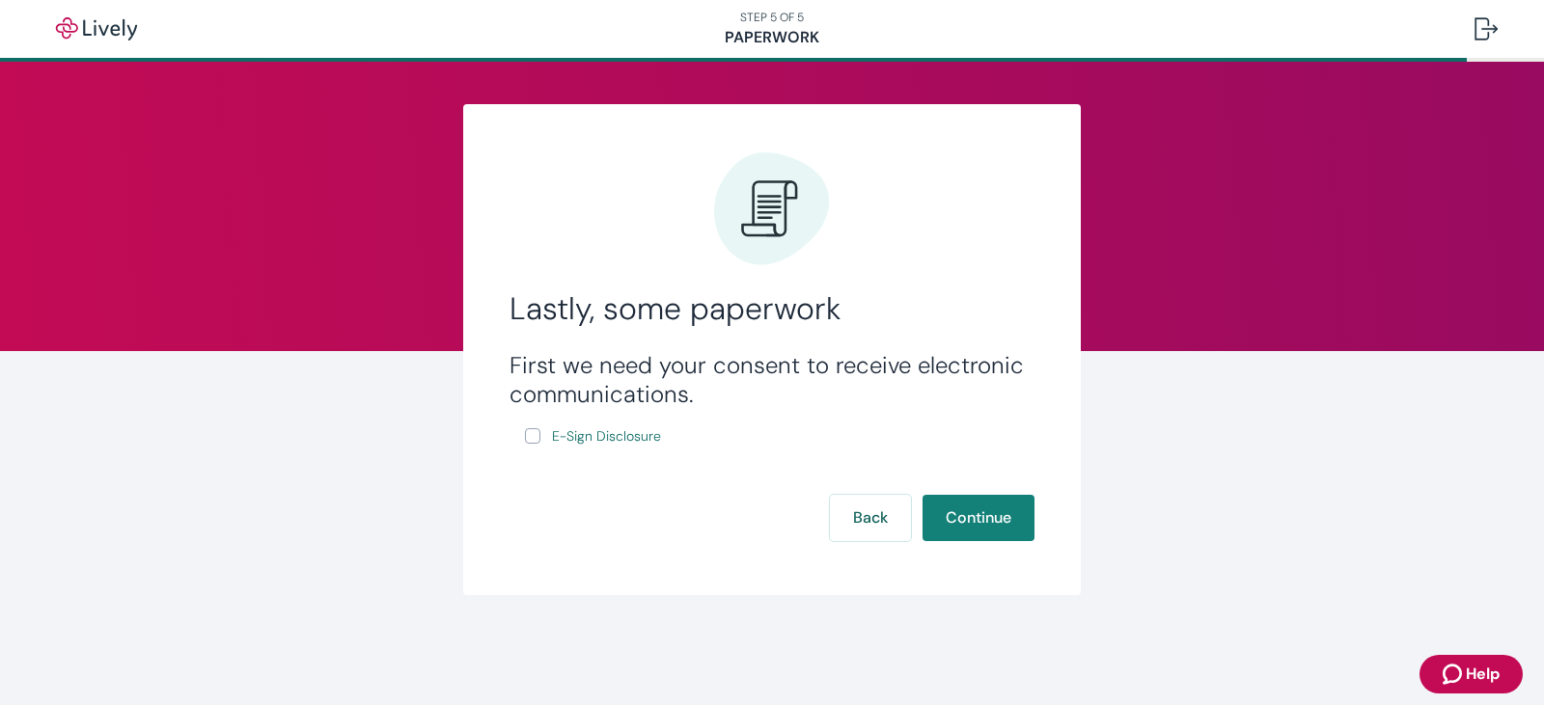
click at [537, 435] on input "E-Sign Disclosure" at bounding box center [532, 435] width 15 height 15
checkbox input "true"
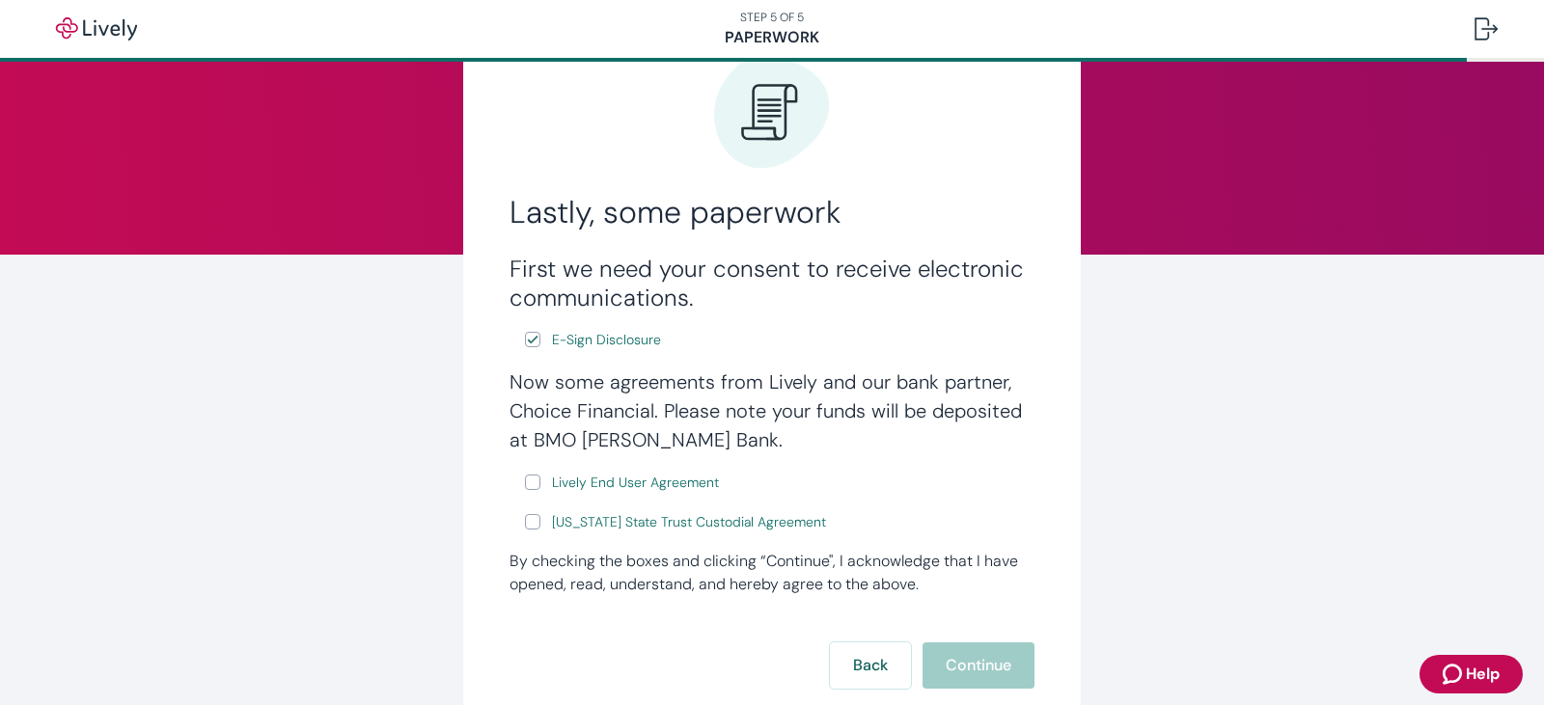
scroll to position [193, 0]
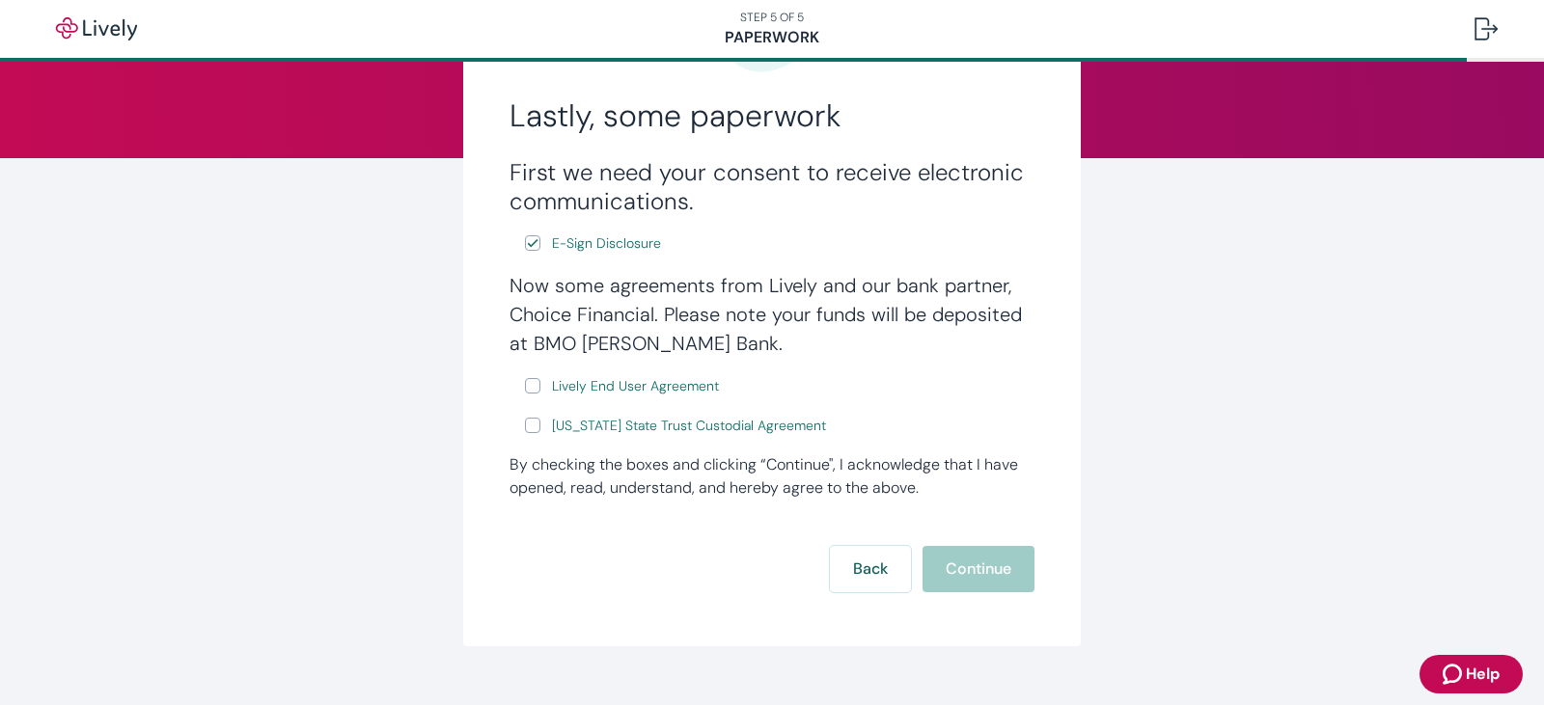
click at [528, 386] on input "Lively End User Agreement" at bounding box center [532, 385] width 15 height 15
checkbox input "true"
click at [526, 427] on input "[US_STATE] State Trust Custodial Agreement" at bounding box center [532, 425] width 15 height 15
checkbox input "true"
click at [983, 563] on button "Continue" at bounding box center [979, 569] width 112 height 46
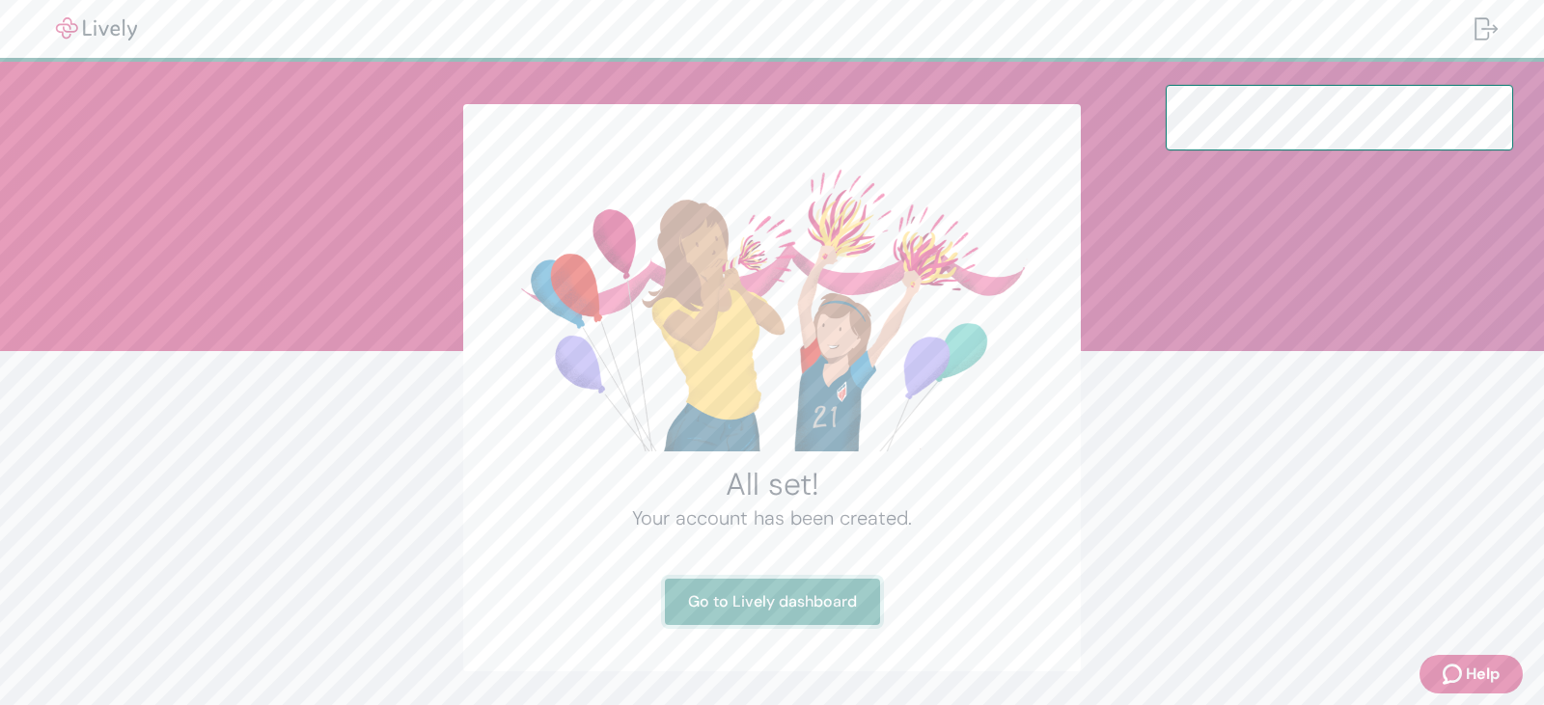
click at [846, 593] on link "Go to Lively dashboard" at bounding box center [772, 602] width 215 height 46
